Goal: Information Seeking & Learning: Learn about a topic

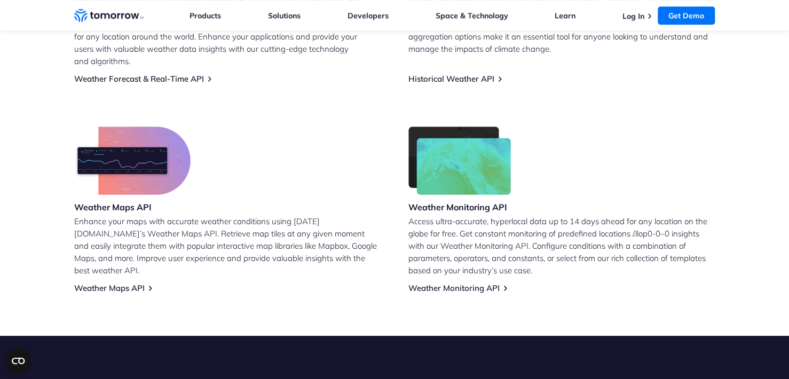
scroll to position [587, 0]
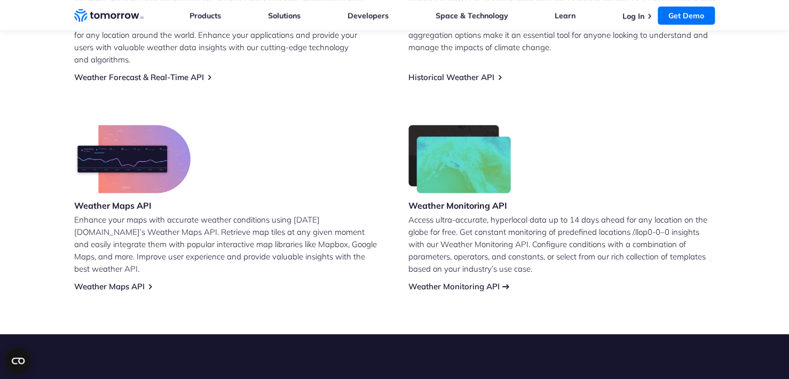
click at [464, 281] on link "Weather Monitoring API" at bounding box center [453, 286] width 91 height 10
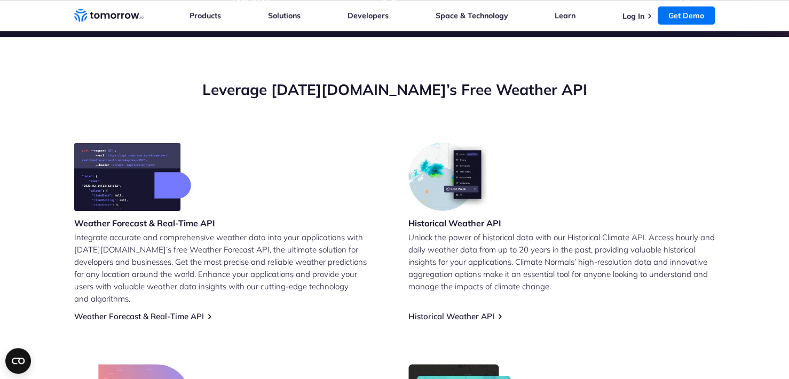
scroll to position [373, 0]
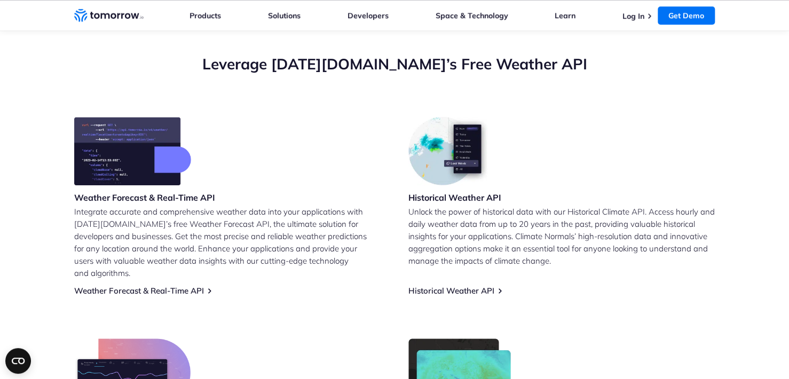
click at [134, 284] on div "Weather Forecast & Real-Time API Integrate accurate and comprehensive weather d…" at bounding box center [394, 311] width 640 height 388
click at [131, 285] on link "Weather Forecast & Real-Time API" at bounding box center [139, 290] width 130 height 10
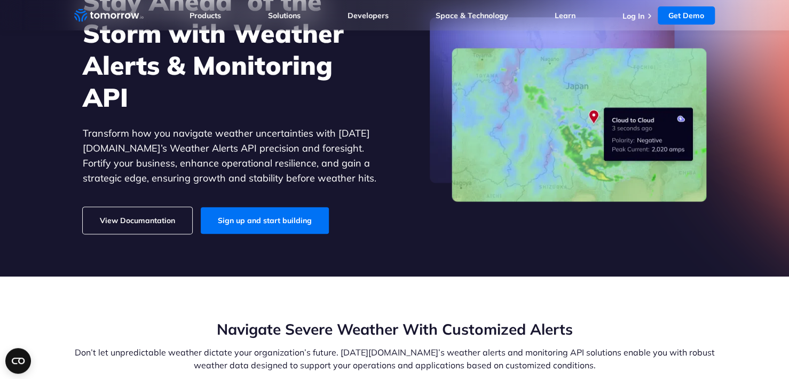
scroll to position [107, 0]
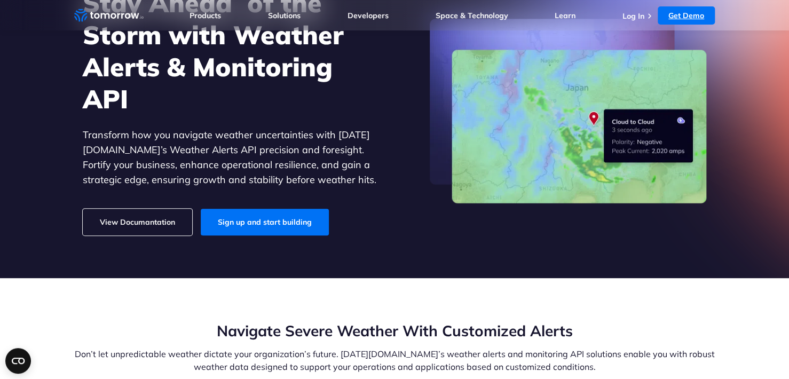
click at [687, 14] on link "Get Demo" at bounding box center [685, 15] width 57 height 18
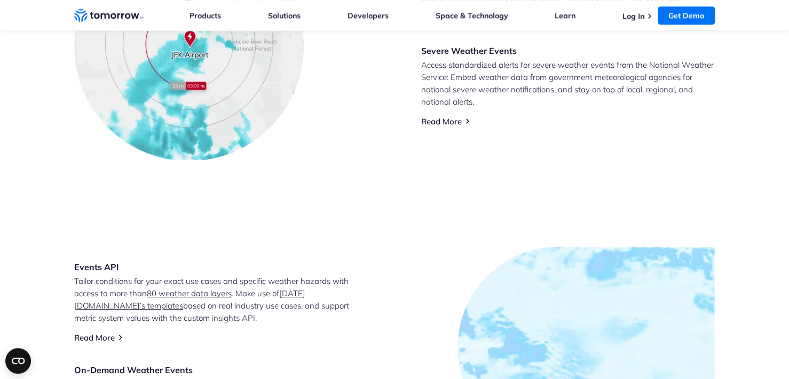
scroll to position [480, 0]
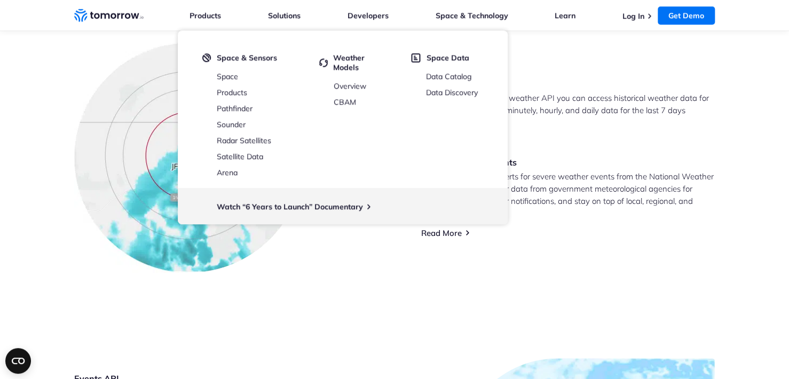
click at [584, 196] on p "Access standardized alerts for severe weather events from the National Weather …" at bounding box center [567, 194] width 293 height 49
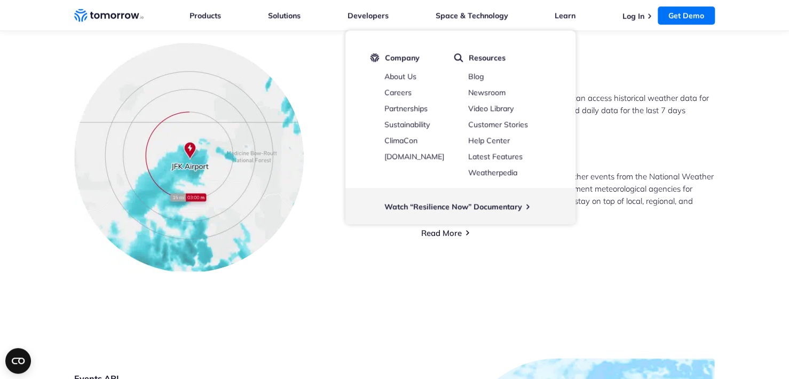
click at [608, 90] on div "Weather Alerts API Using the recent history weather API you can access historic…" at bounding box center [567, 158] width 293 height 160
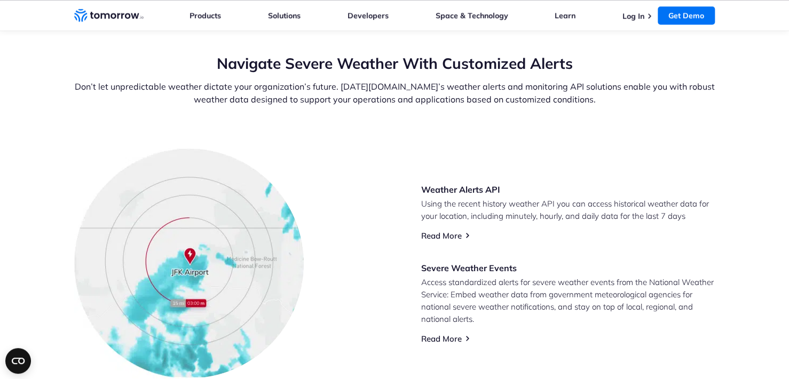
scroll to position [373, 0]
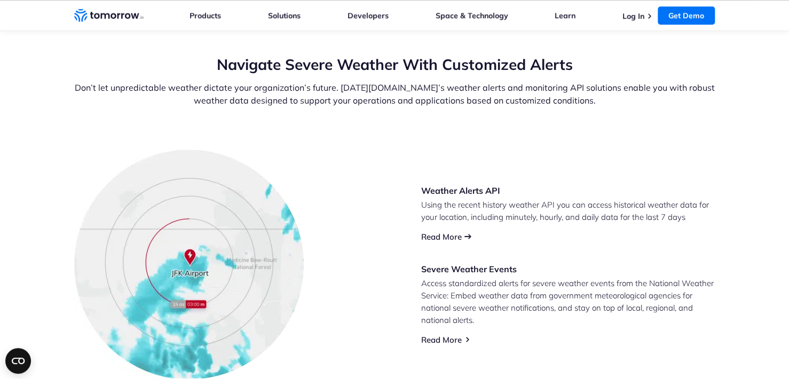
click at [428, 239] on link "Read More" at bounding box center [441, 237] width 41 height 10
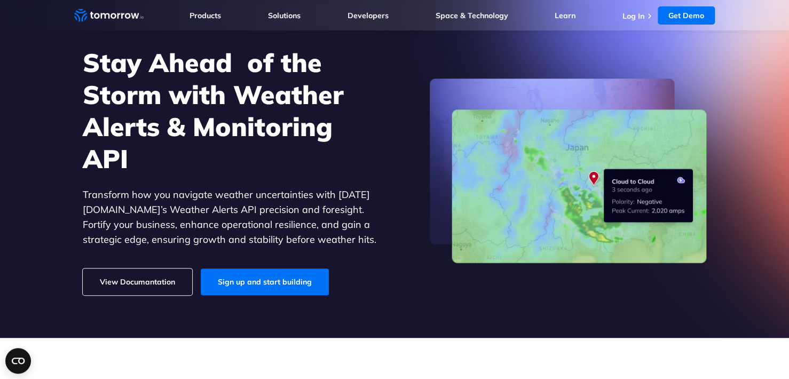
scroll to position [0, 0]
